Goal: Obtain resource: Download file/media

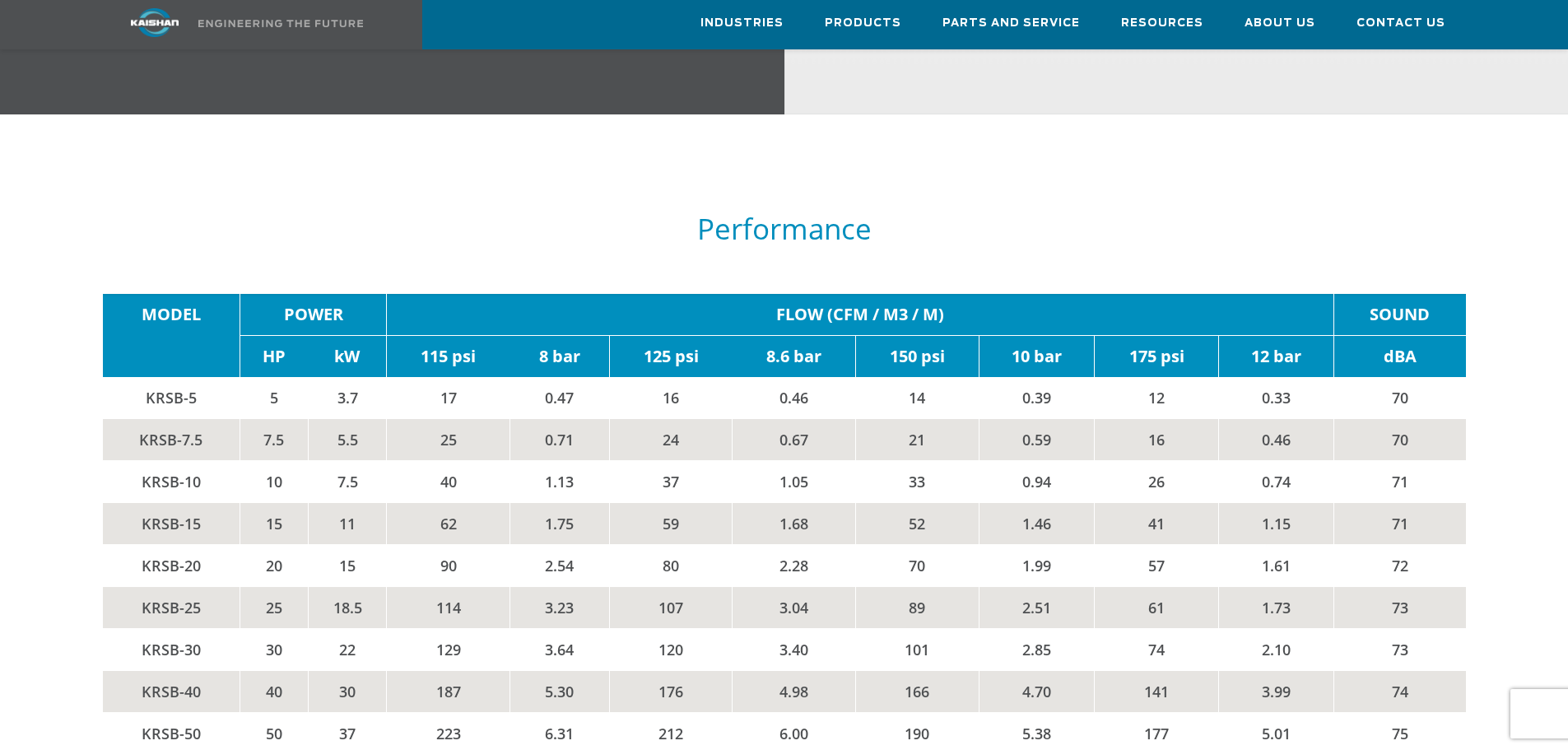
scroll to position [2798, 0]
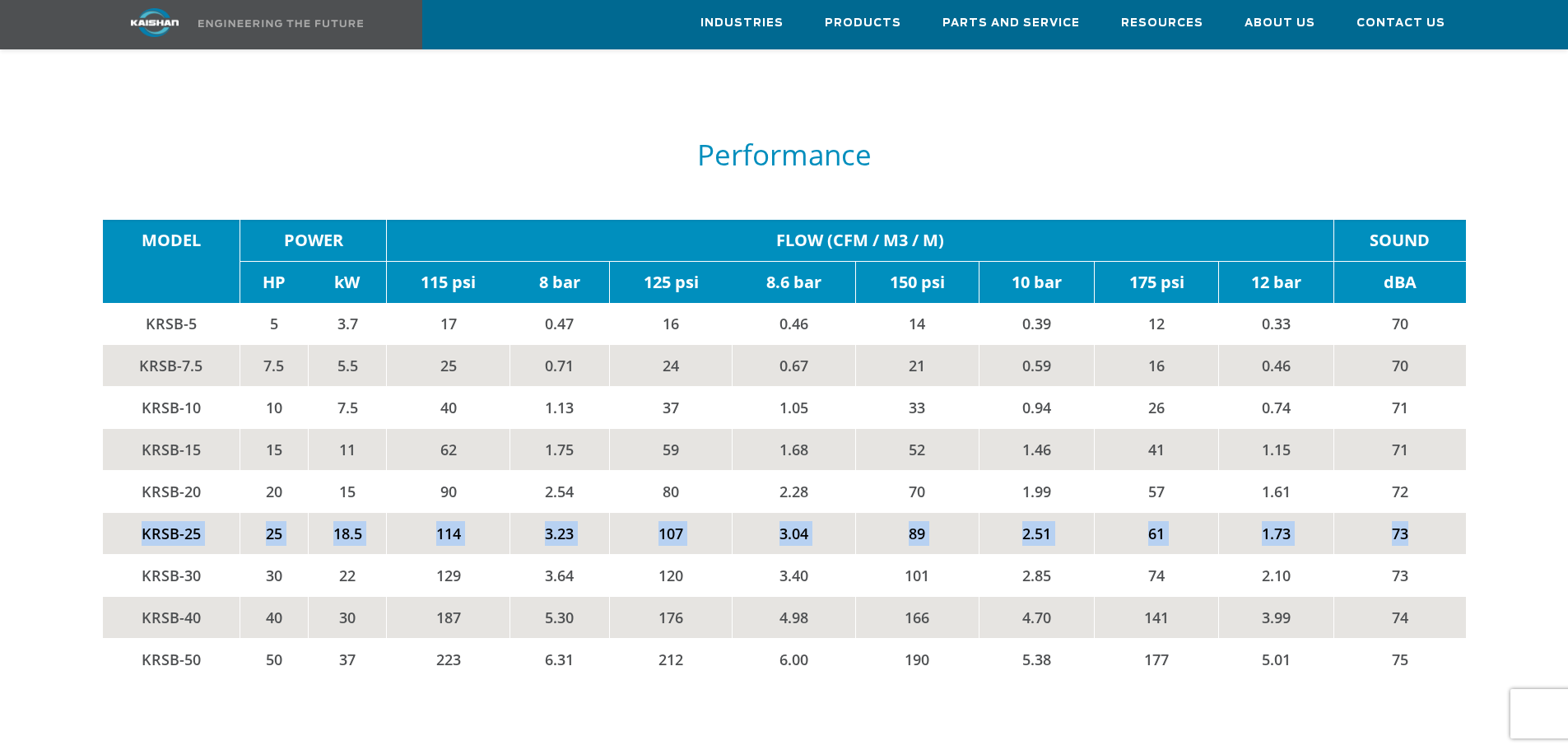
drag, startPoint x: 138, startPoint y: 507, endPoint x: 1438, endPoint y: 491, distance: 1300.1
click at [1438, 512] on tr "KRSB-25 25 18.5 114 3.23 107 3.04 89 2.51 61 1.73 73" at bounding box center [784, 532] width 1363 height 42
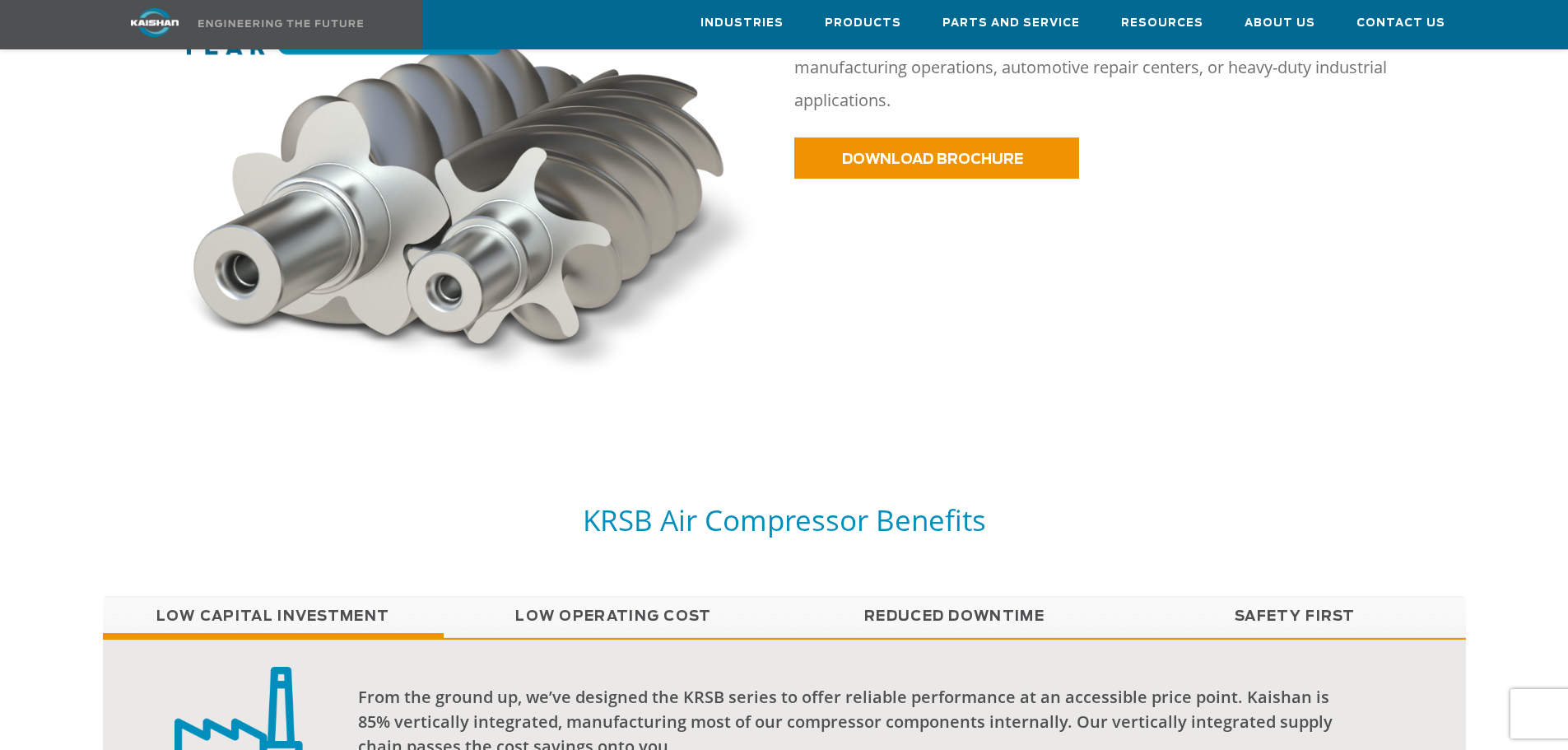
scroll to position [734, 0]
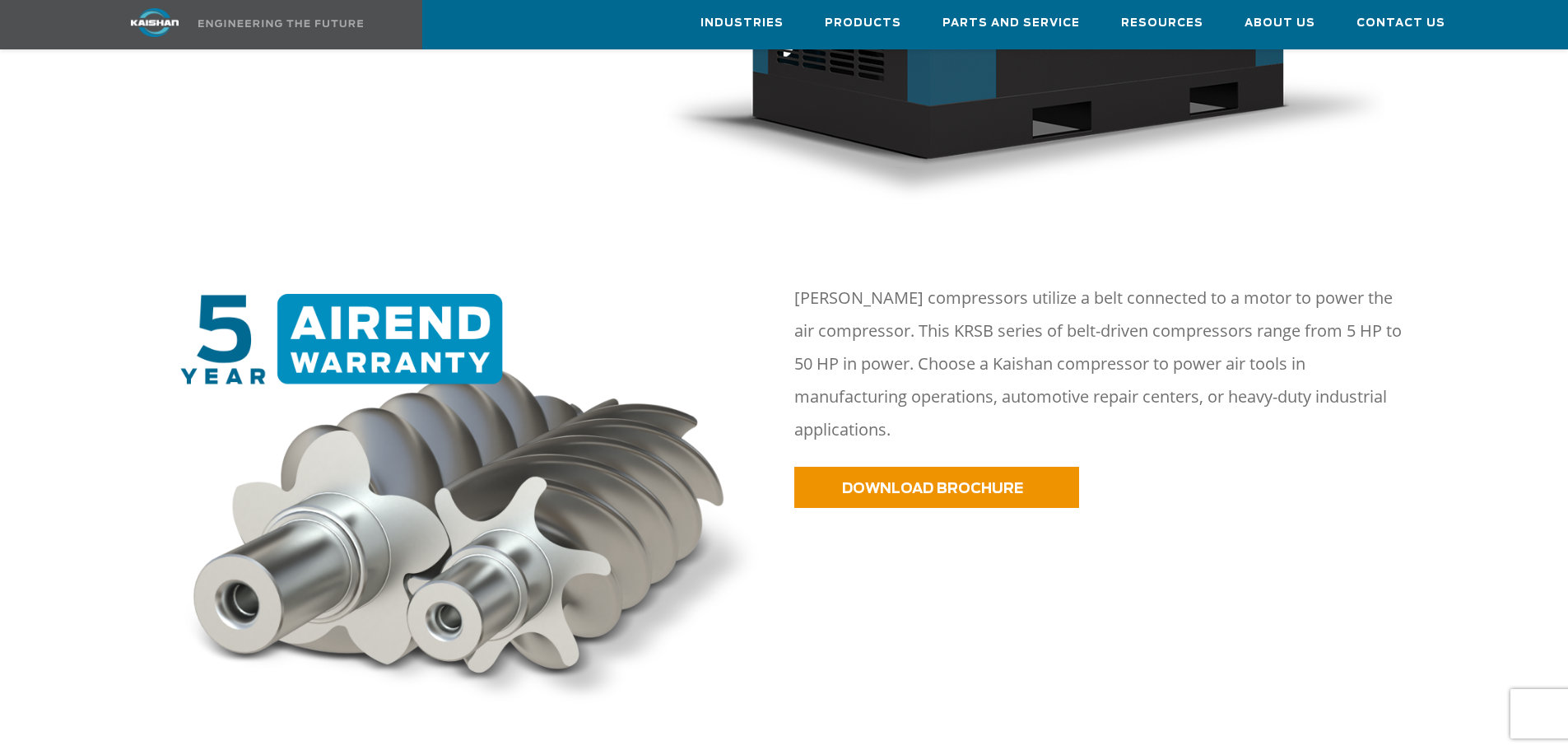
drag, startPoint x: 1047, startPoint y: 533, endPoint x: 1042, endPoint y: 512, distance: 21.6
click at [1047, 533] on div at bounding box center [783, 490] width 1443 height 516
click at [993, 481] on span "DOWNLOAD BROCHURE" at bounding box center [912, 488] width 182 height 14
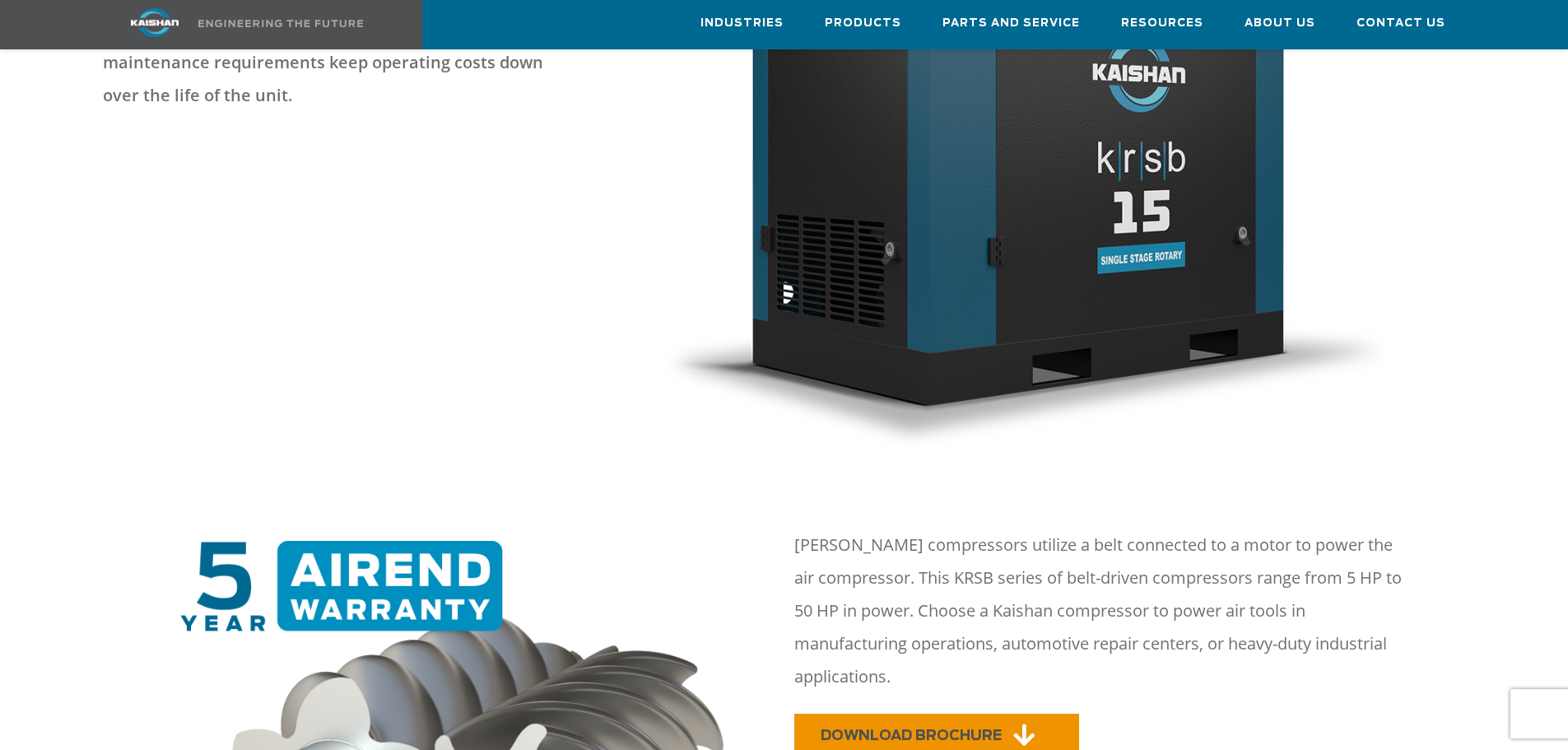
scroll to position [0, 0]
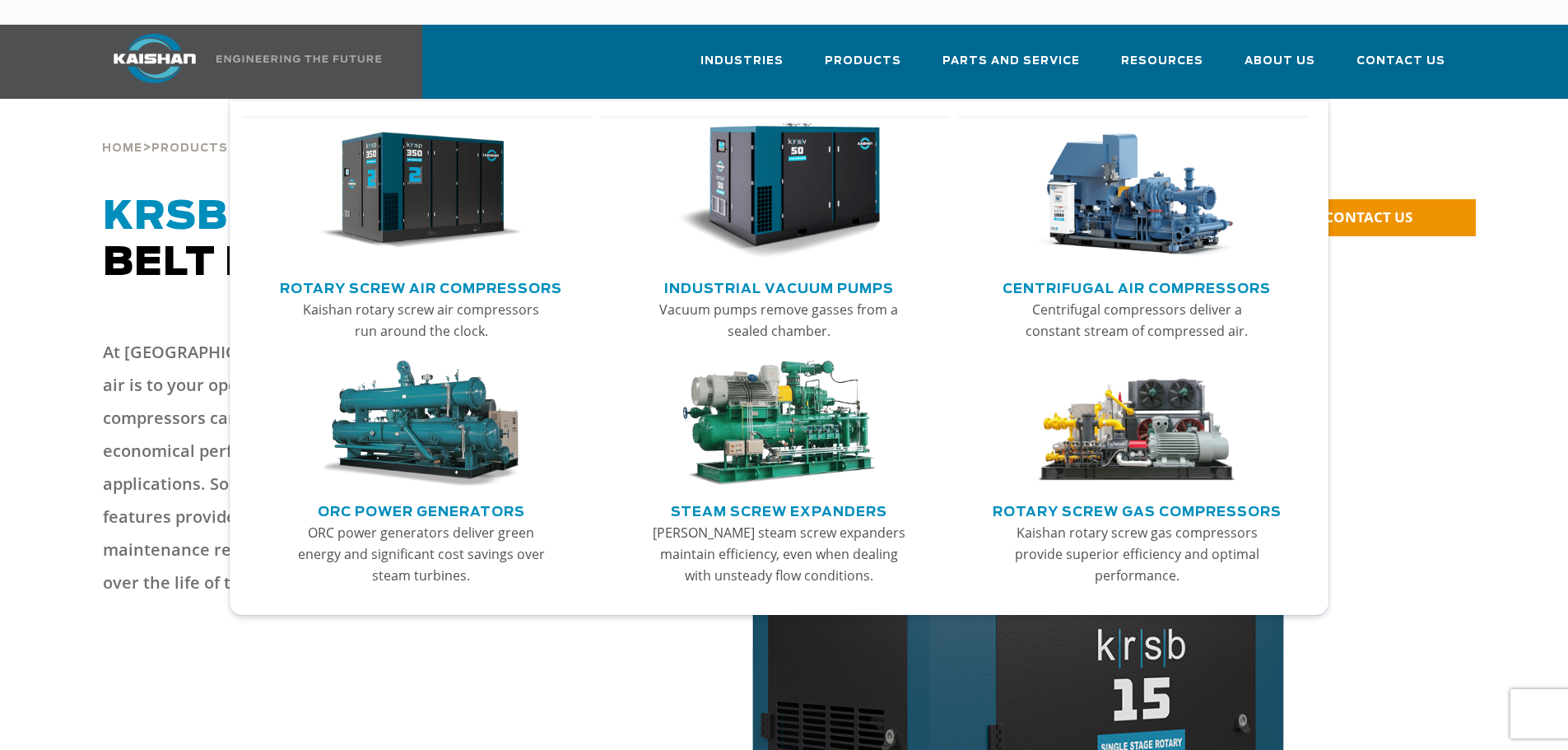
click at [424, 274] on link "Rotary Screw Air Compressors" at bounding box center [421, 286] width 283 height 25
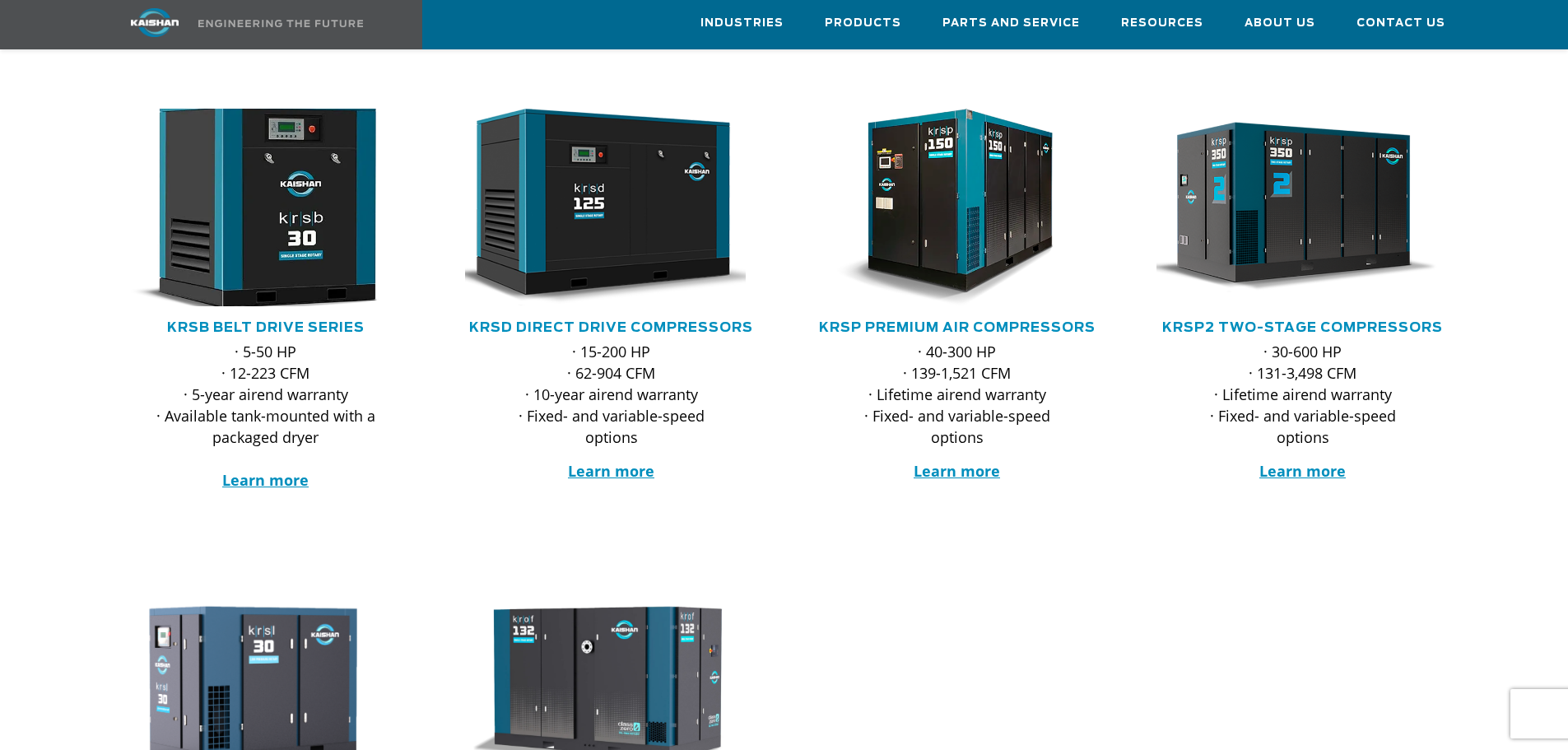
scroll to position [247, 0]
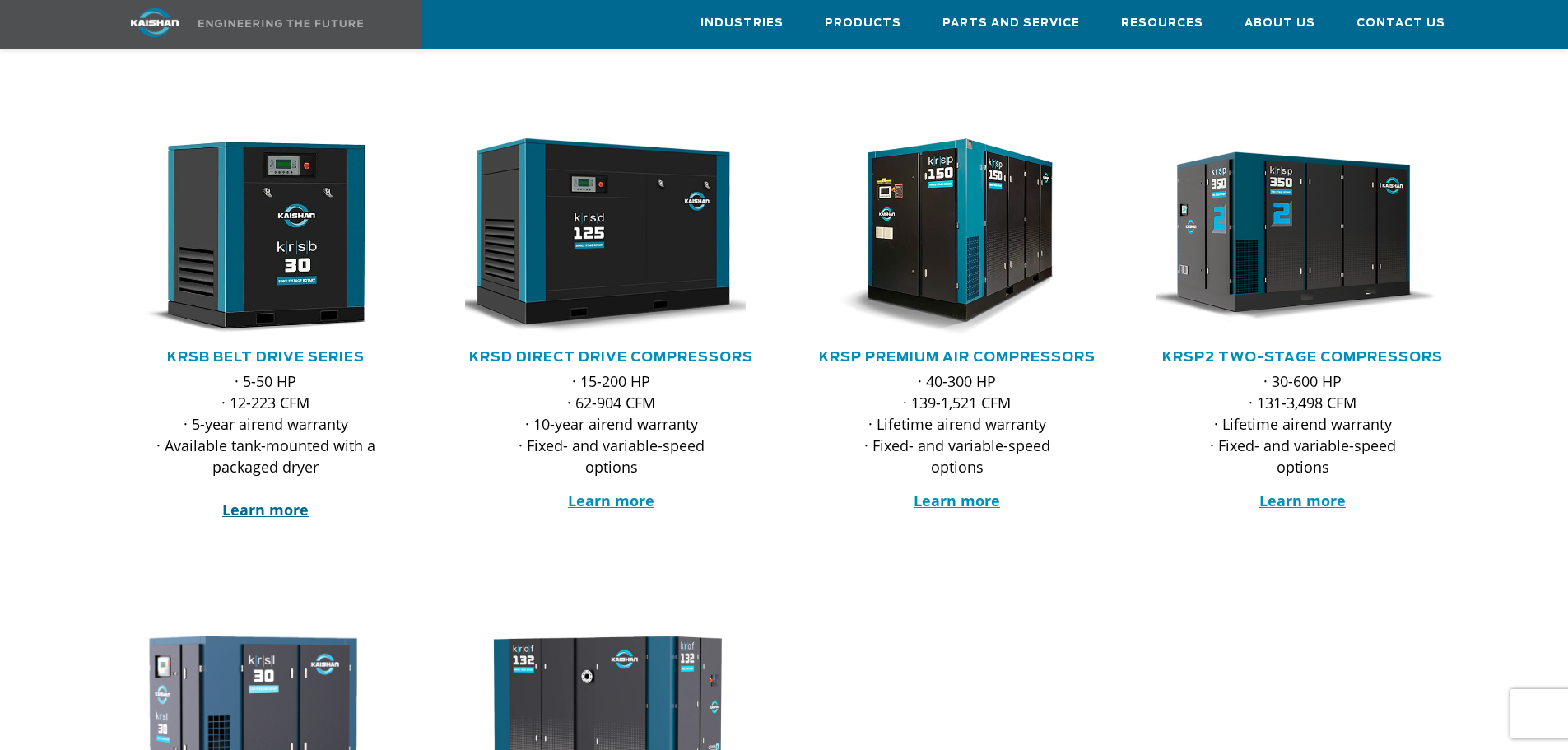
click at [251, 499] on strong "Learn more" at bounding box center [265, 509] width 86 height 20
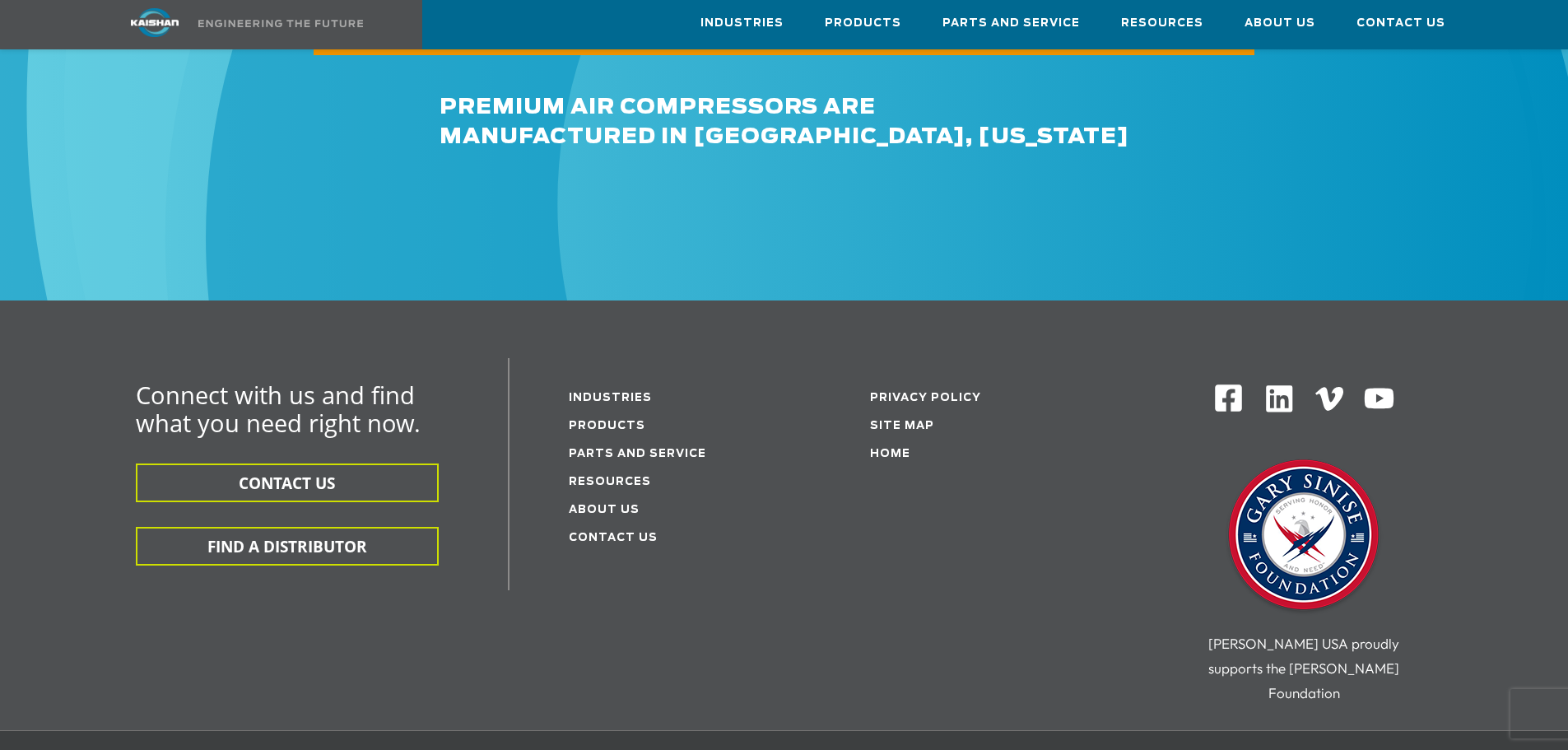
scroll to position [4930, 0]
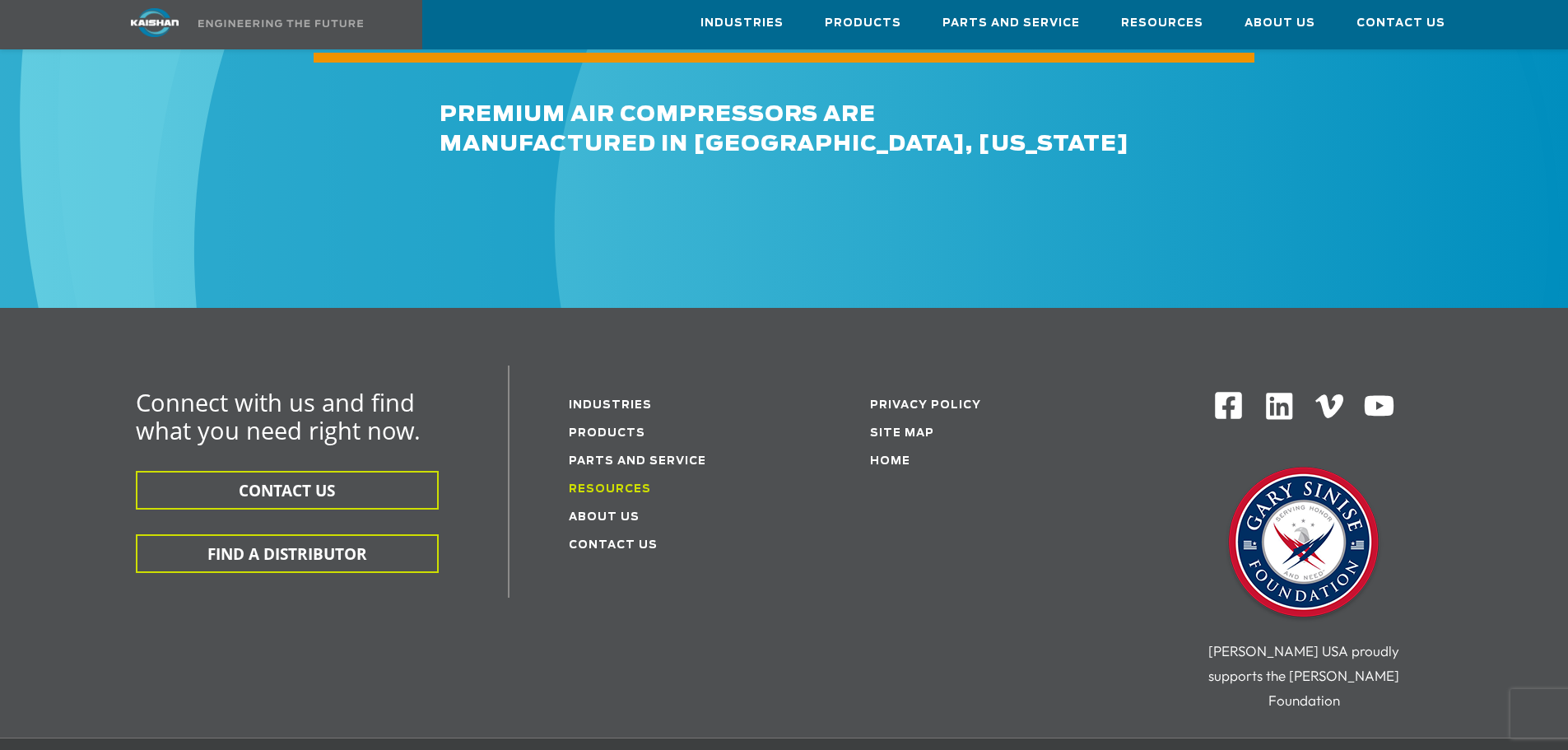
click at [578, 484] on link "Resources" at bounding box center [609, 489] width 82 height 10
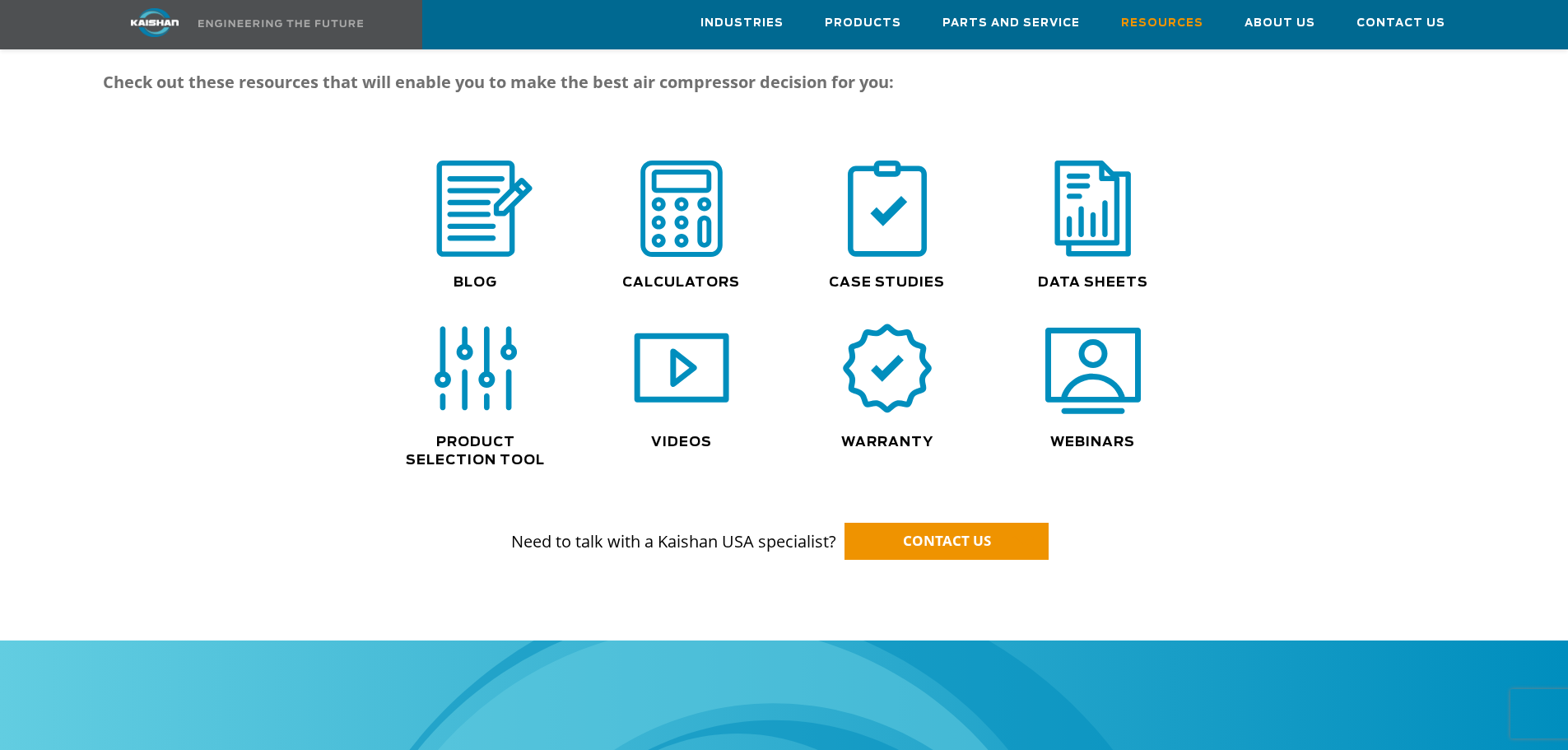
scroll to position [1070, 0]
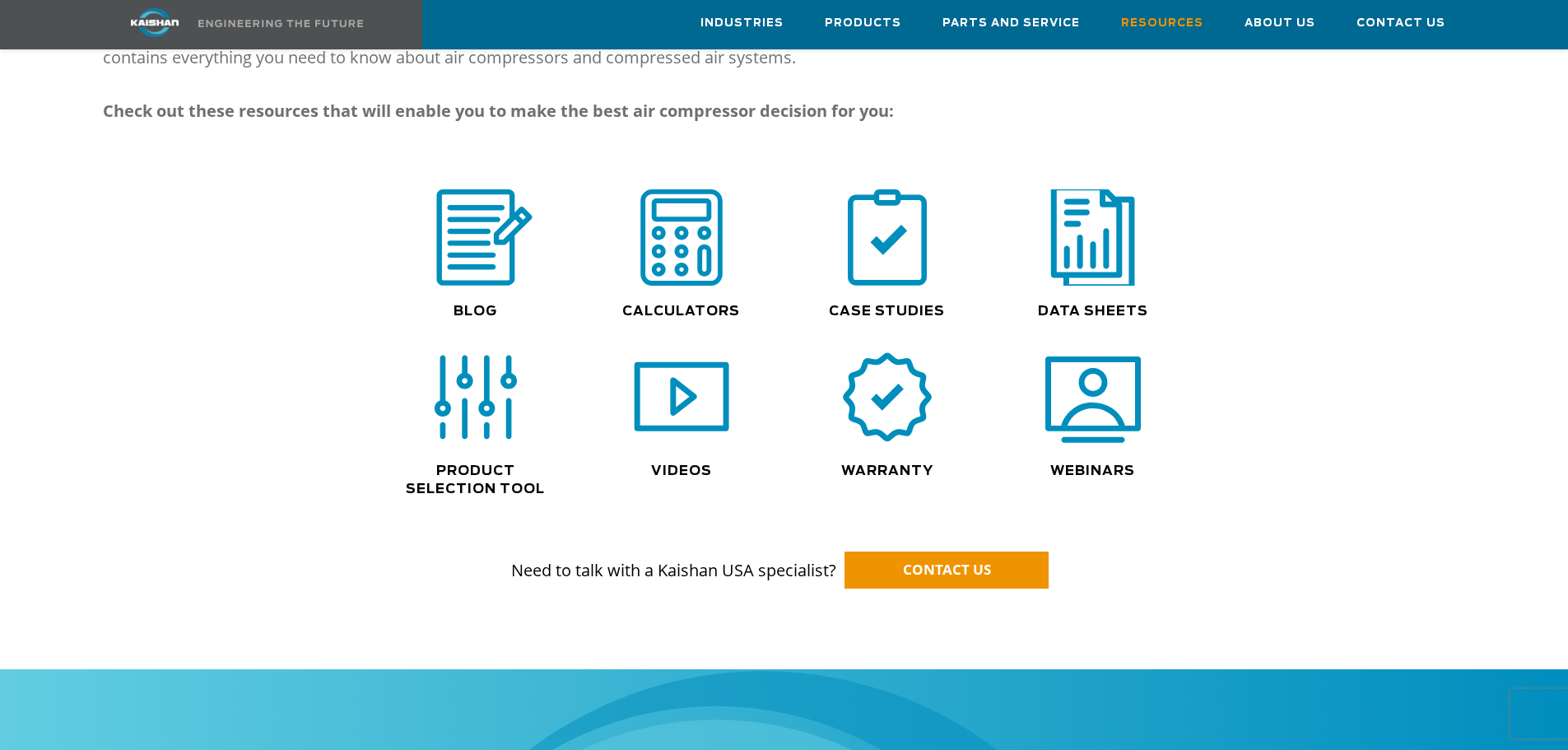
click at [1109, 251] on img at bounding box center [1093, 237] width 105 height 106
